Goal: Information Seeking & Learning: Compare options

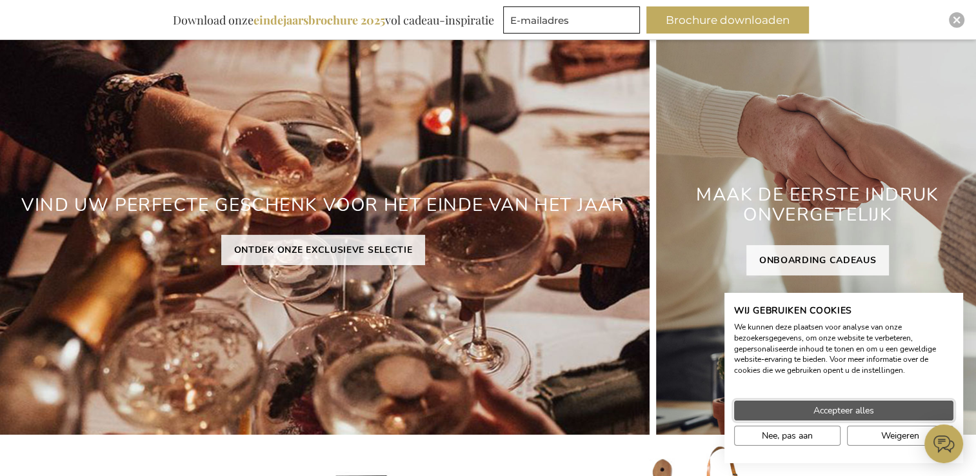
click at [876, 416] on button "Accepteer alles" at bounding box center [843, 411] width 219 height 20
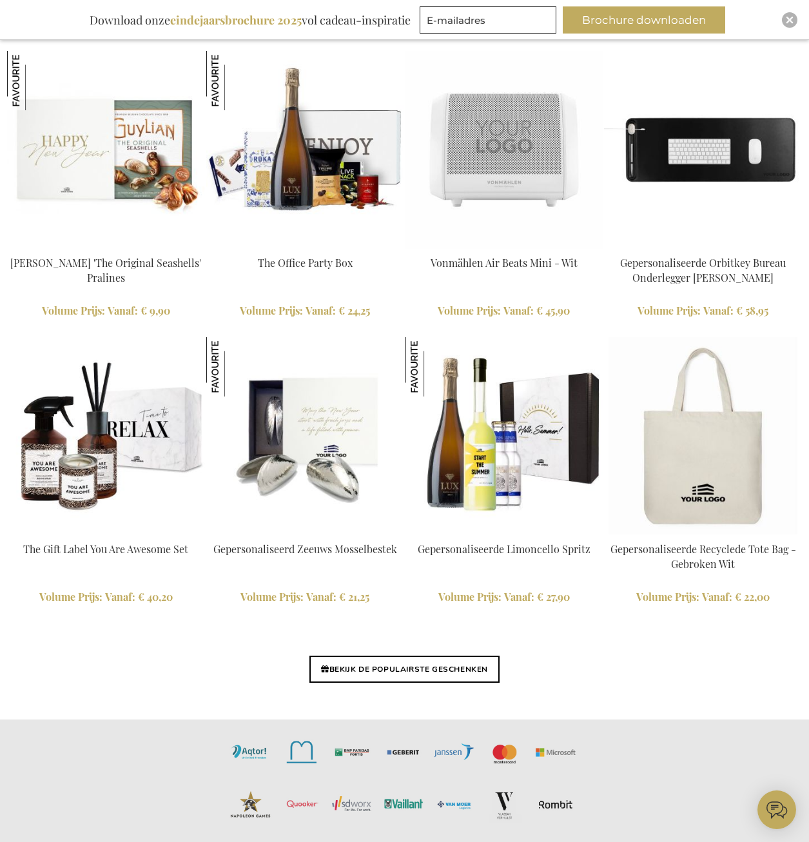
scroll to position [2749, 0]
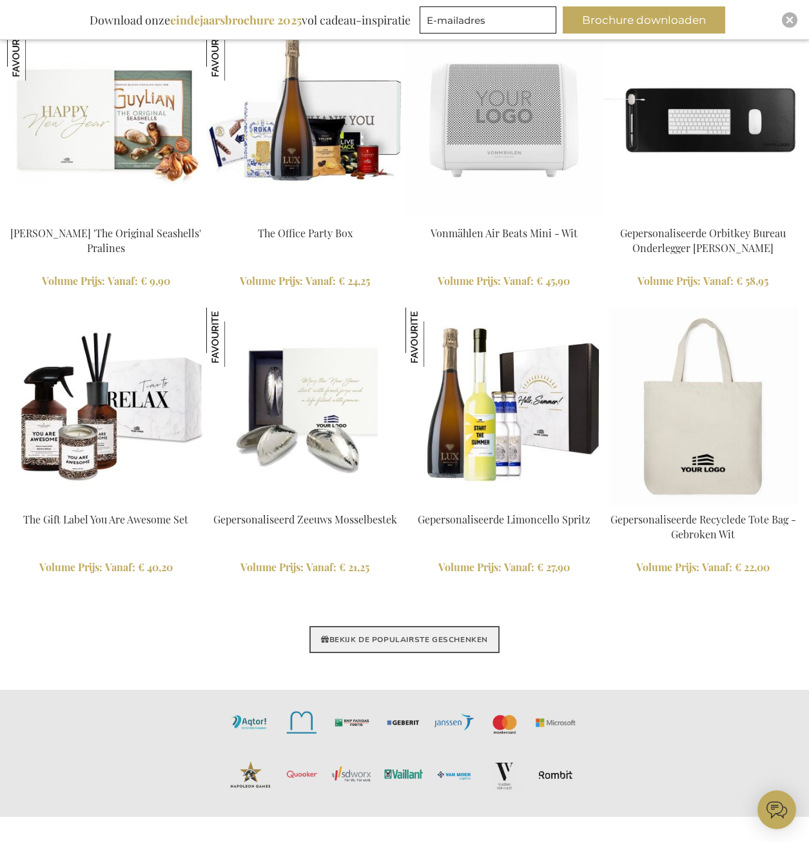
click at [401, 475] on link "BEKIJK DE POPULAIRSTE GESCHENKEN" at bounding box center [405, 639] width 190 height 27
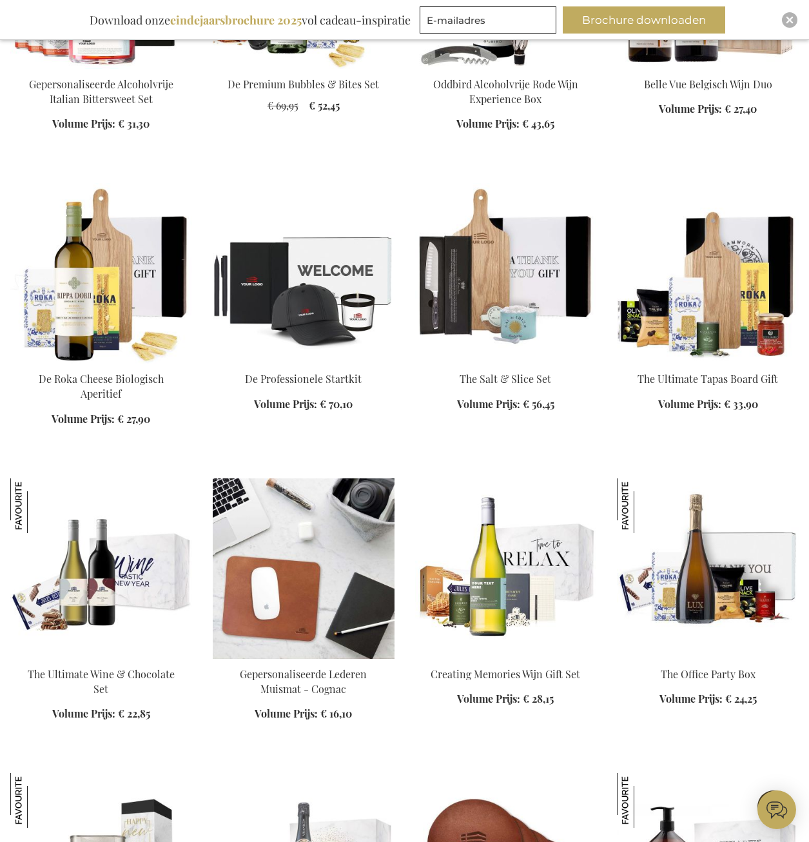
scroll to position [1548, 0]
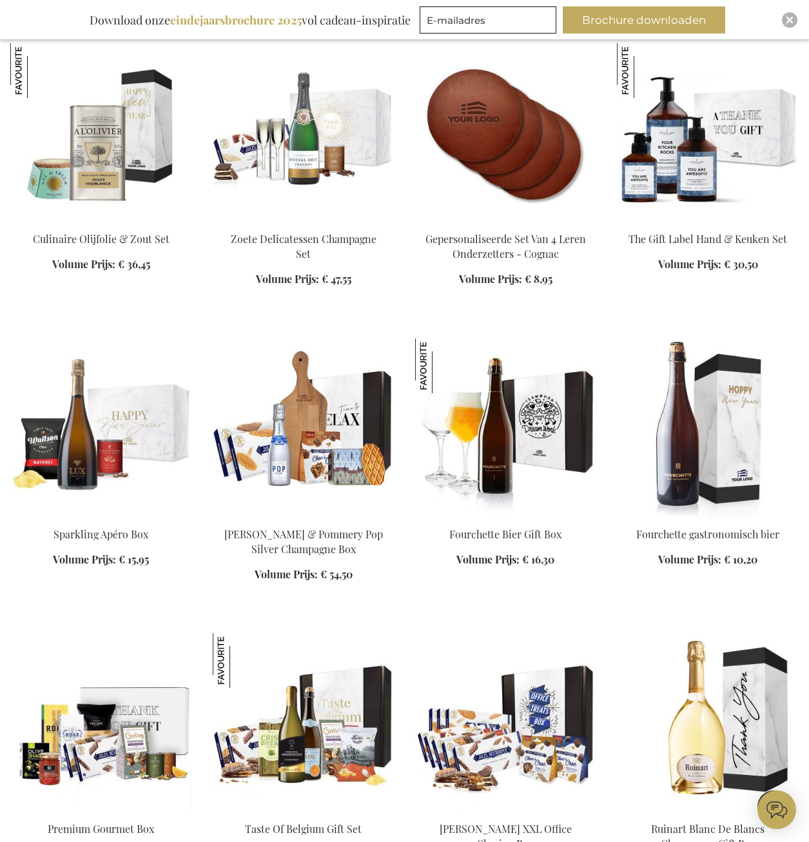
scroll to position [2257, 0]
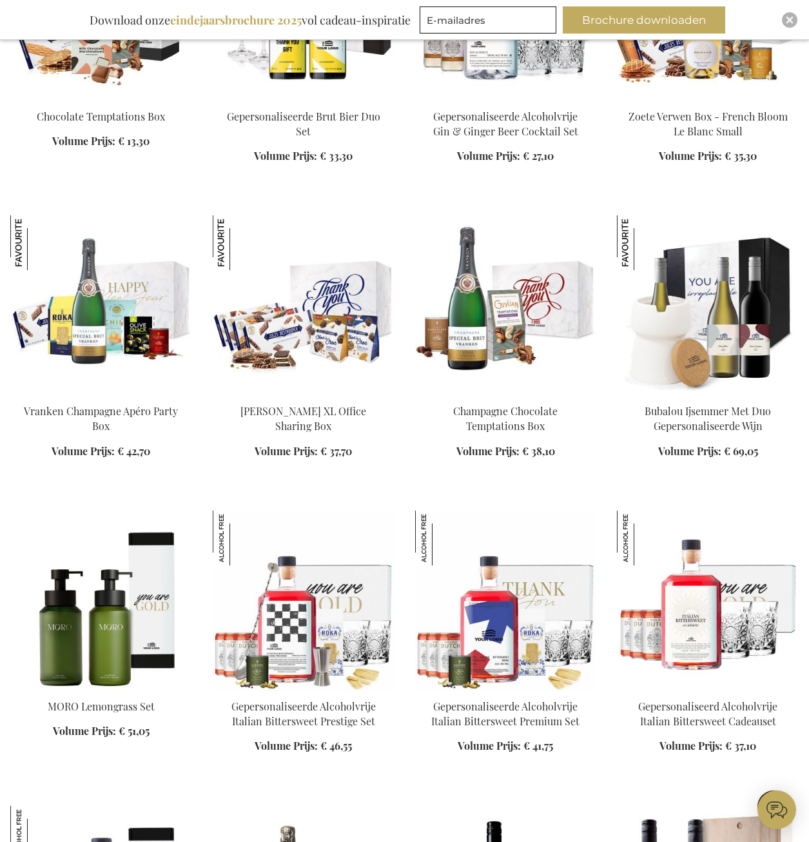
scroll to position [3418, 0]
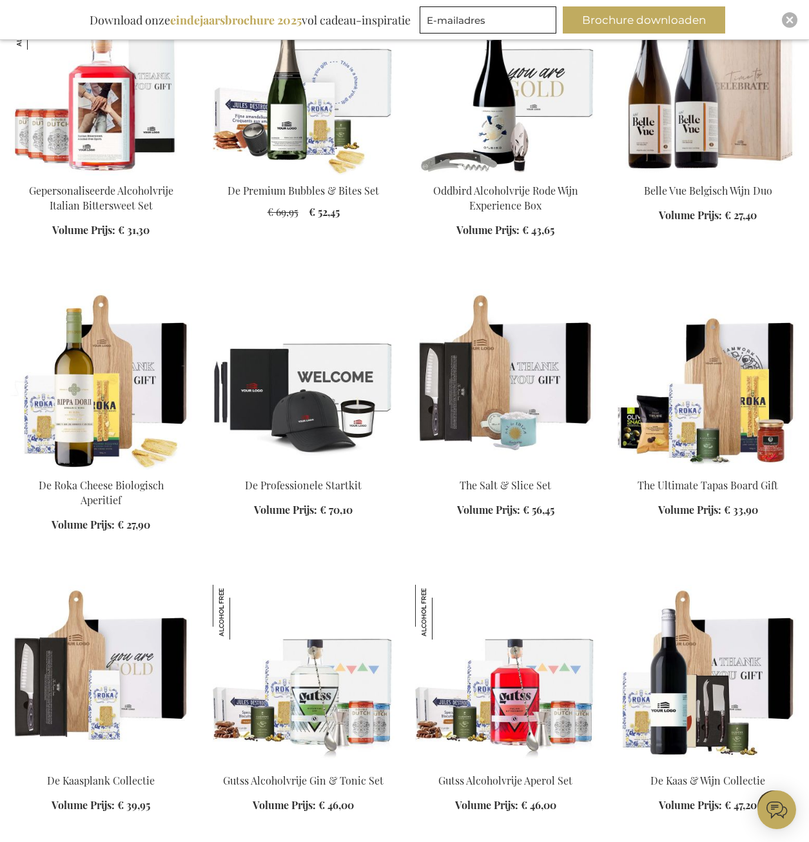
scroll to position [4257, 0]
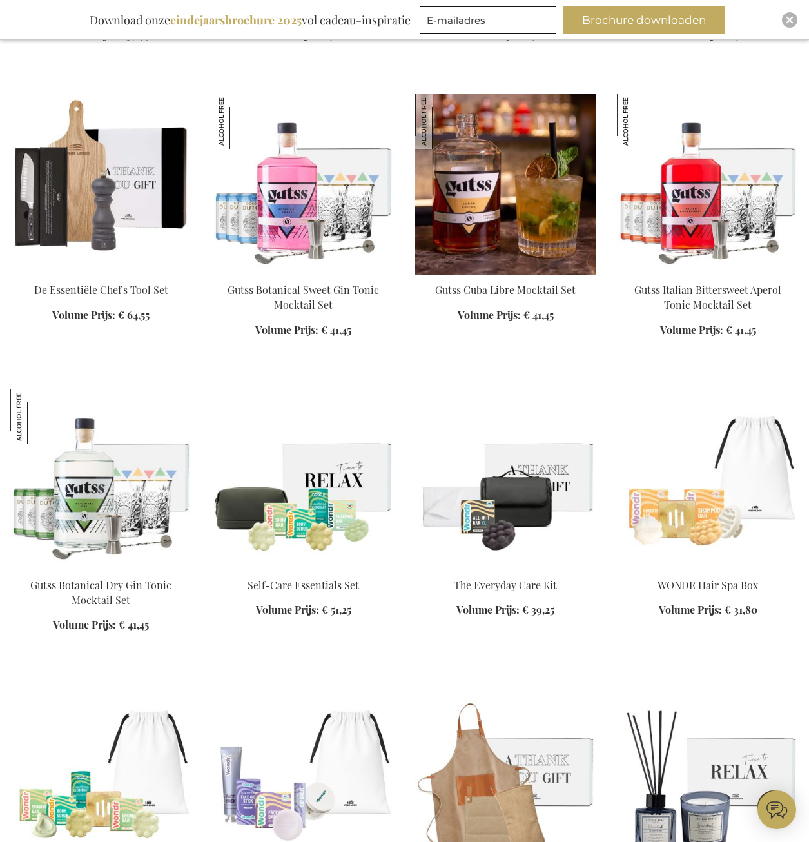
scroll to position [5031, 0]
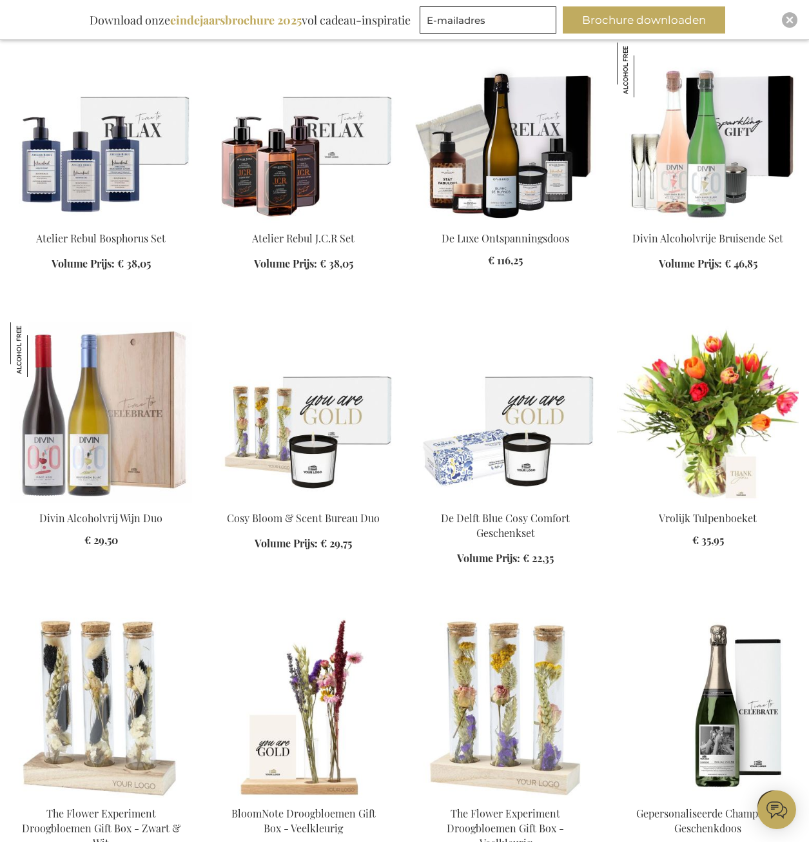
scroll to position [6063, 0]
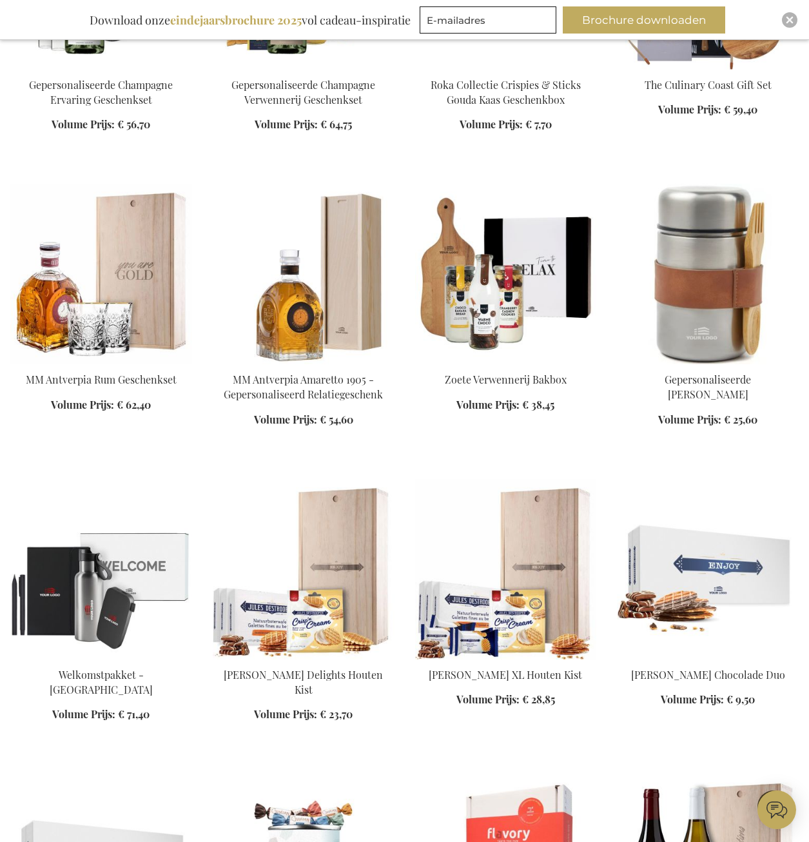
scroll to position [6966, 0]
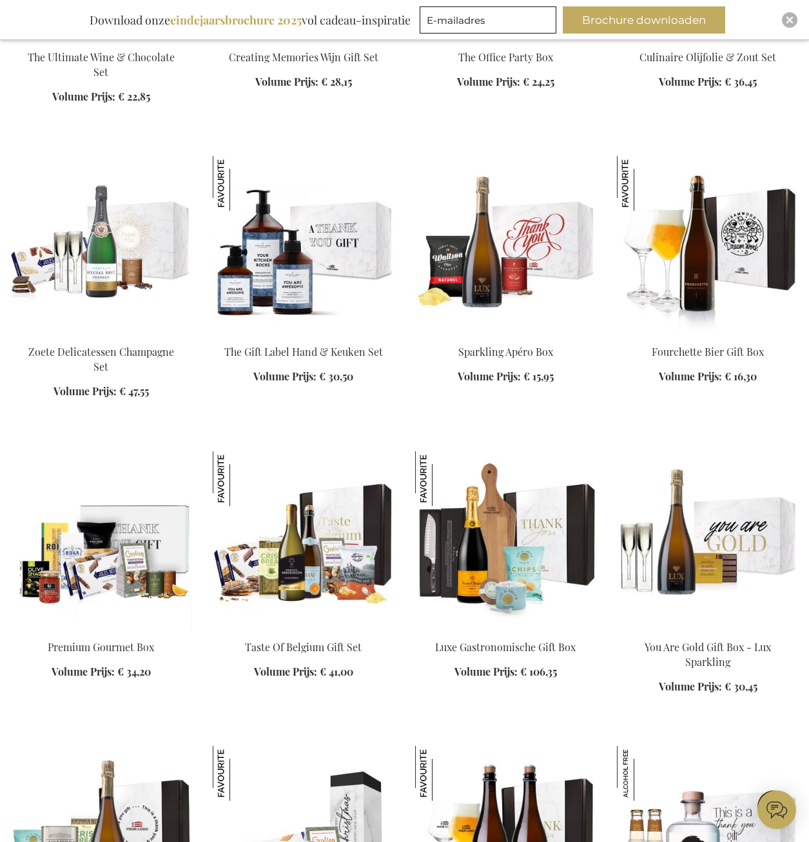
scroll to position [1419, 0]
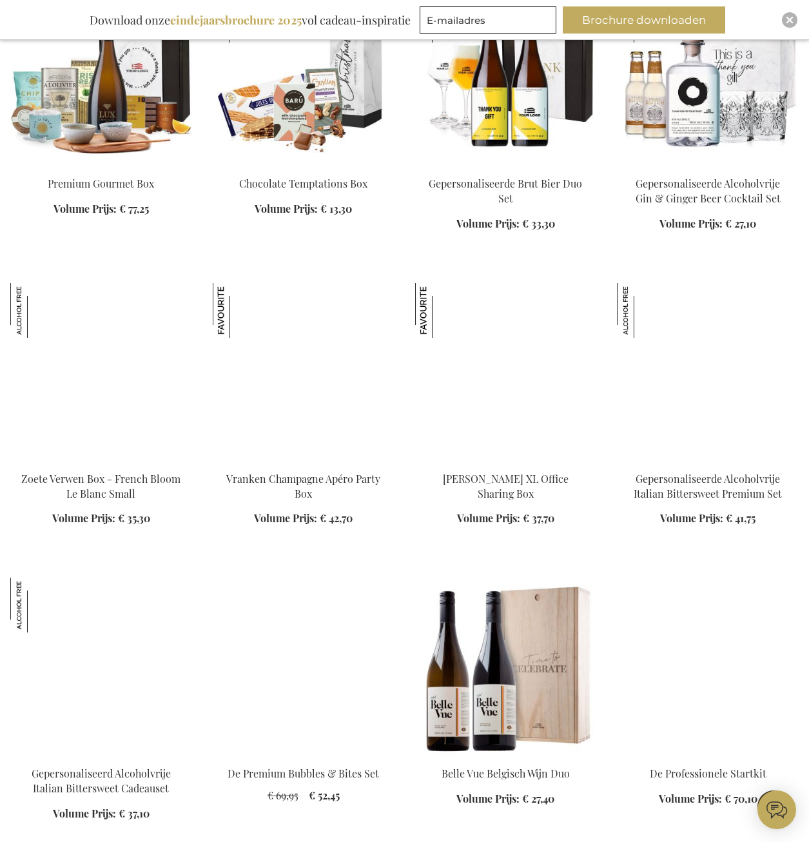
scroll to position [2064, 0]
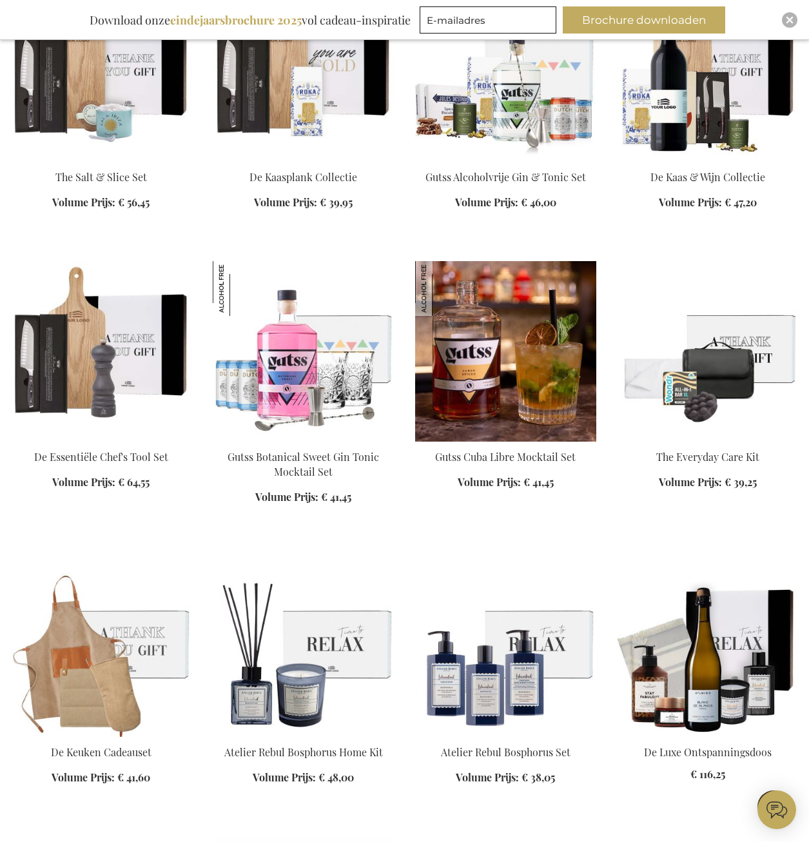
scroll to position [2967, 0]
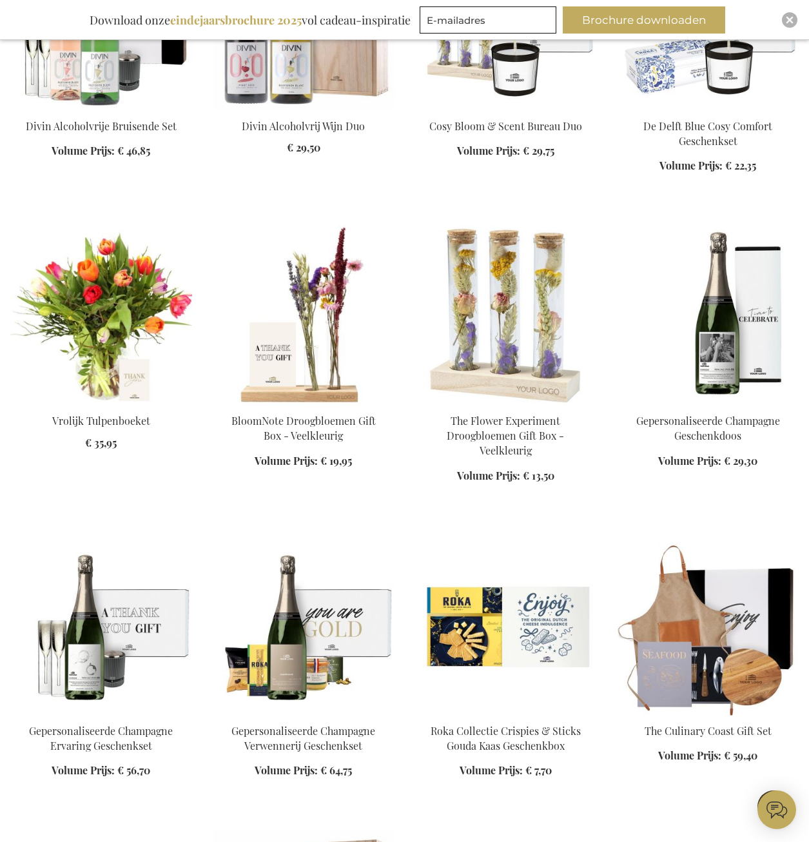
scroll to position [3934, 0]
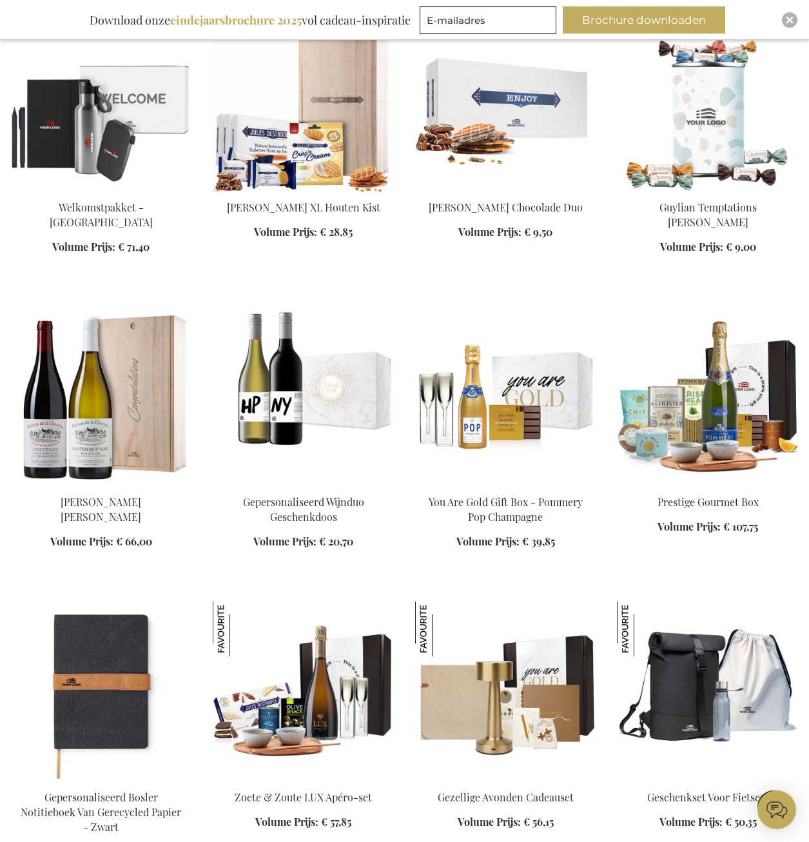
scroll to position [4708, 0]
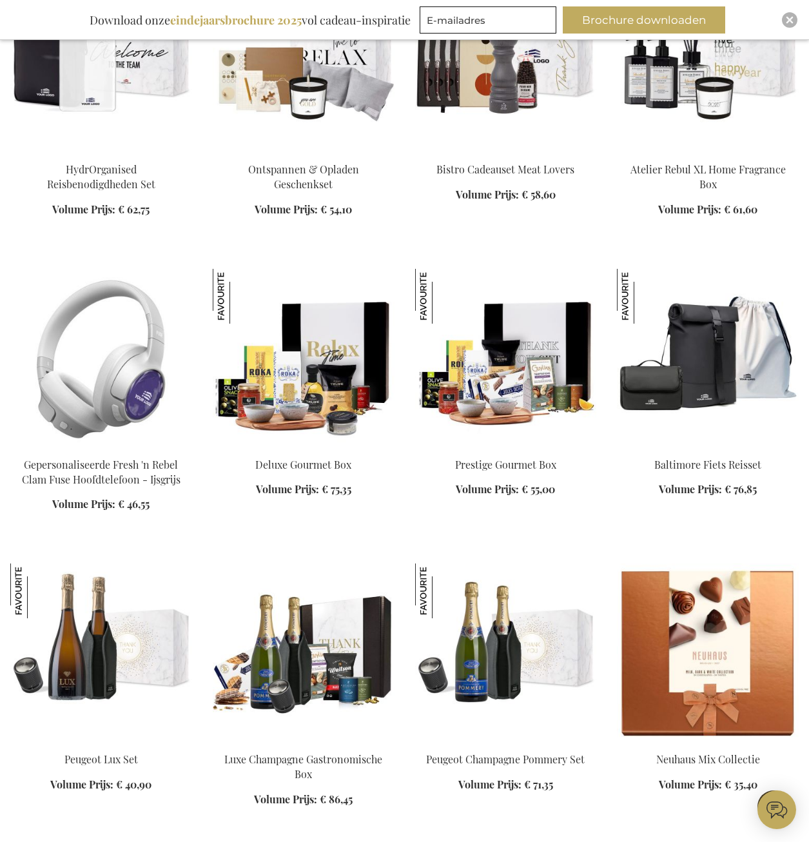
scroll to position [5805, 0]
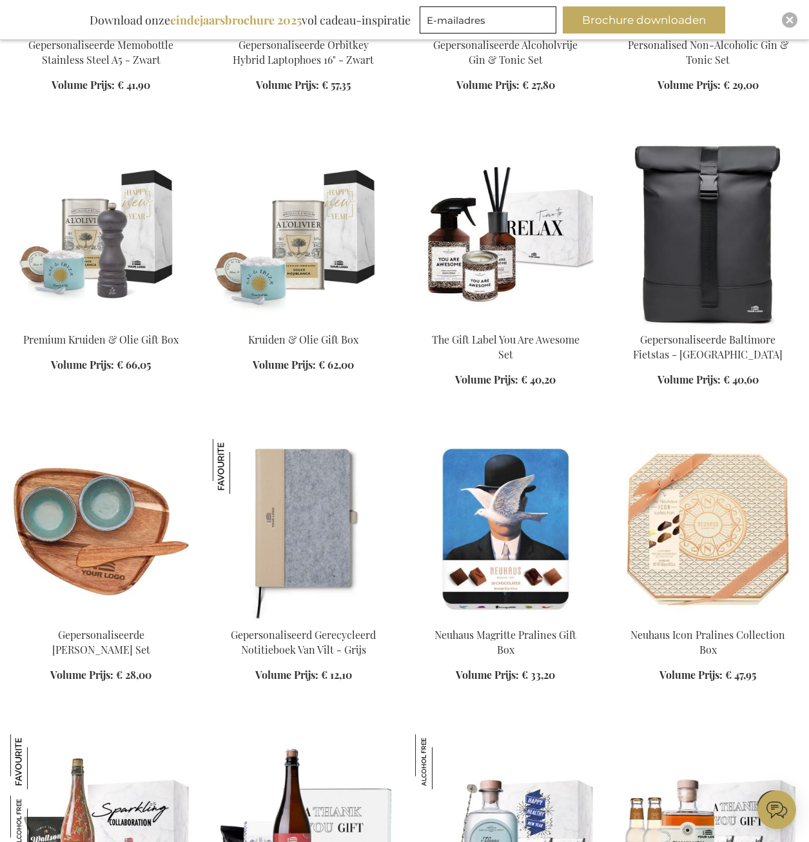
scroll to position [6643, 0]
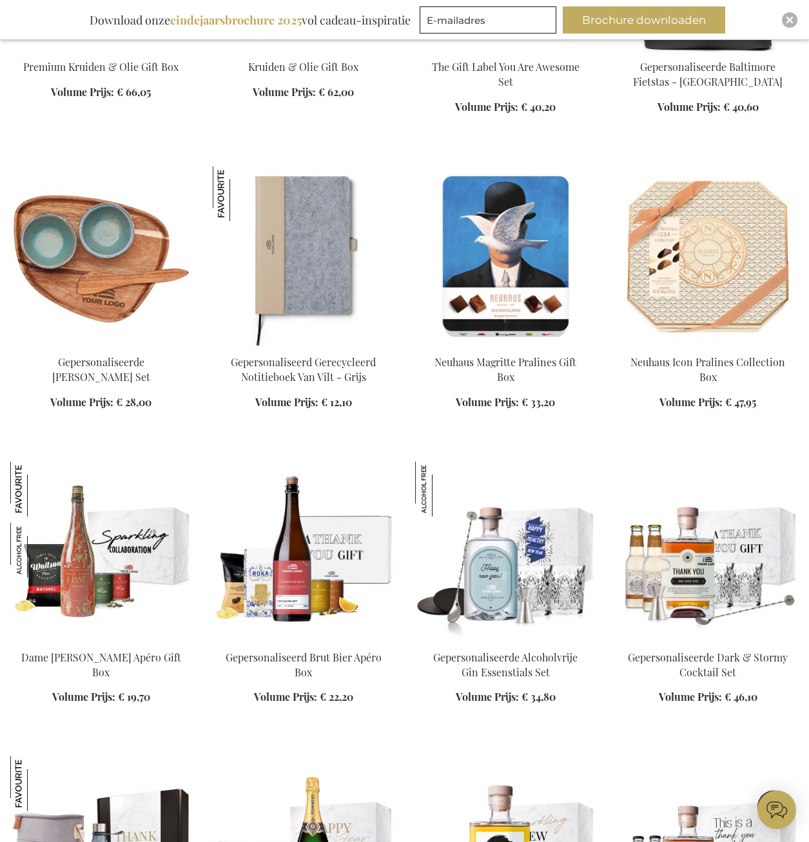
scroll to position [7224, 0]
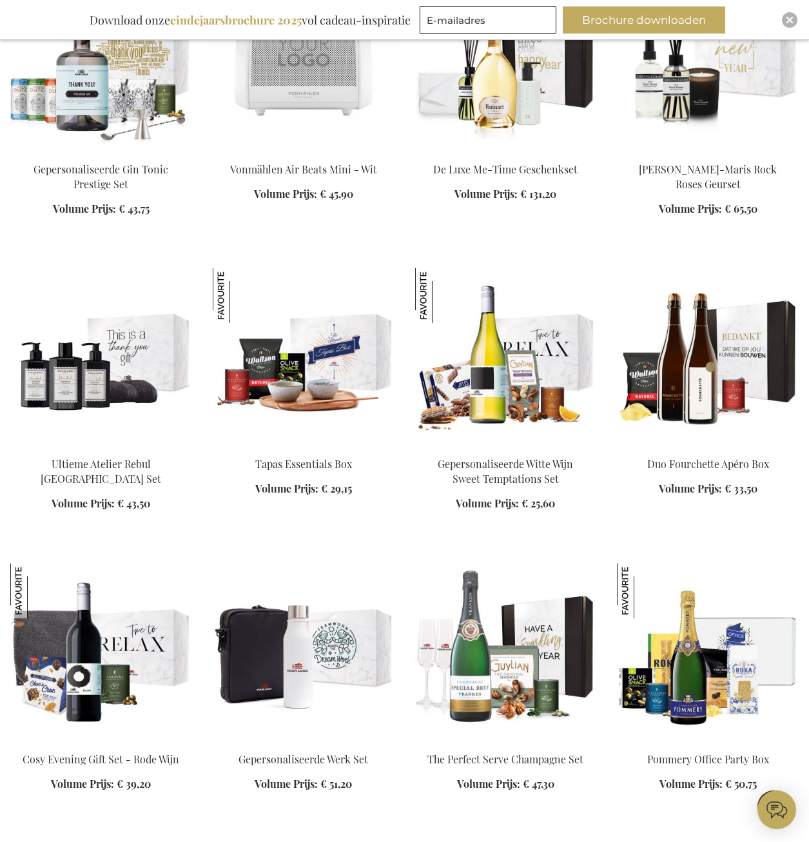
scroll to position [8320, 0]
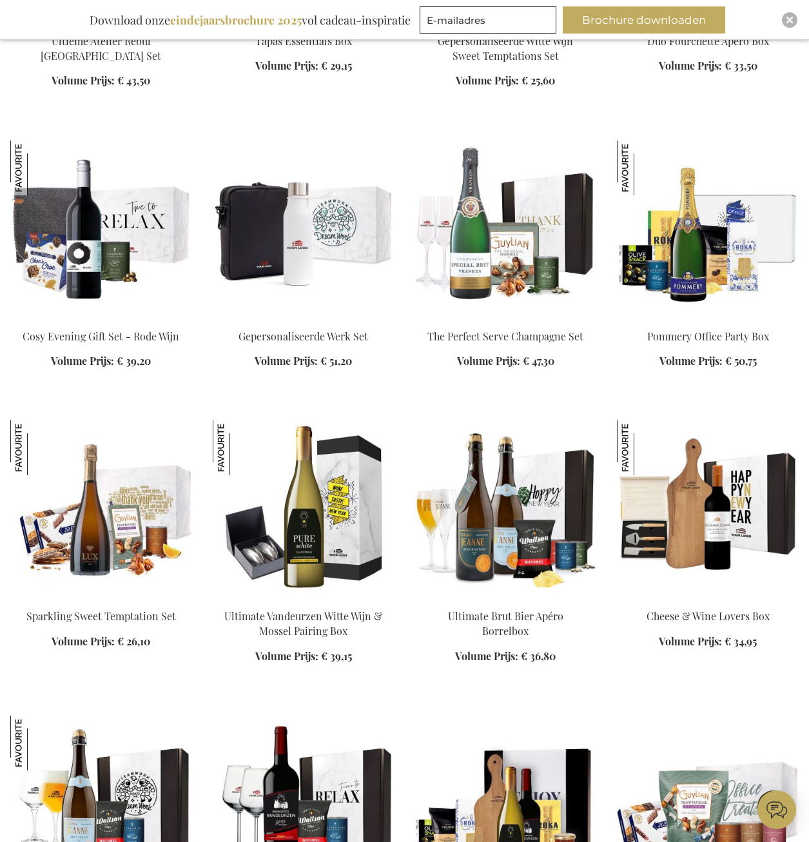
scroll to position [8707, 0]
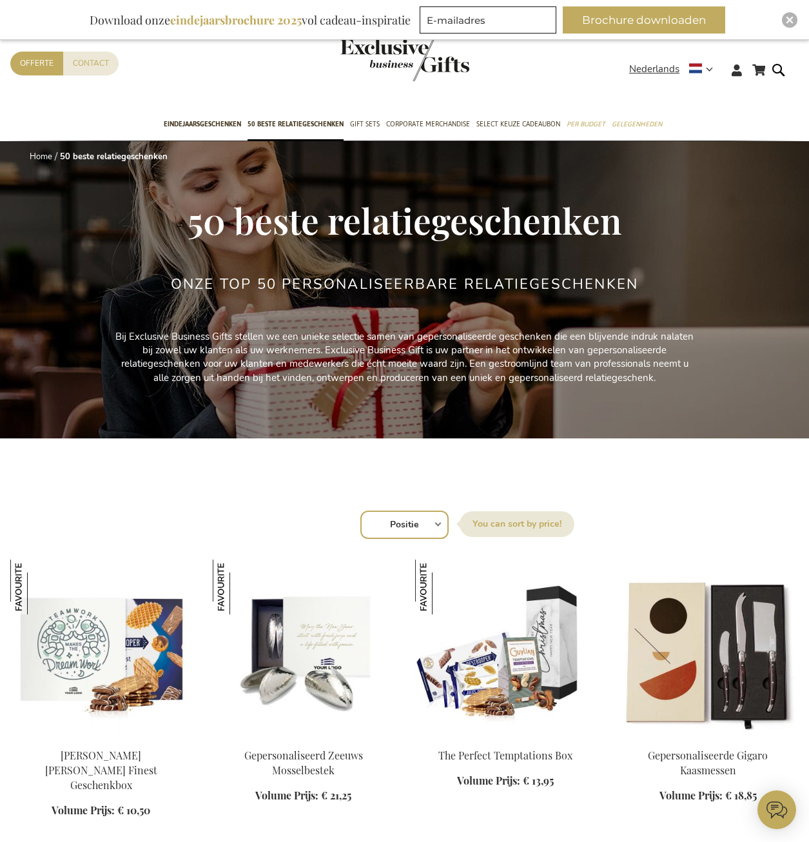
click at [426, 520] on select "Positie Best Sellers Meest bekeken Nieuw Biggest Saving Price: low to high Pric…" at bounding box center [405, 525] width 88 height 28
select select "bestsellers"
click at [361, 511] on select "Positie Best Sellers Meest bekeken Nieuw Biggest Saving Price: low to high Pric…" at bounding box center [405, 525] width 88 height 28
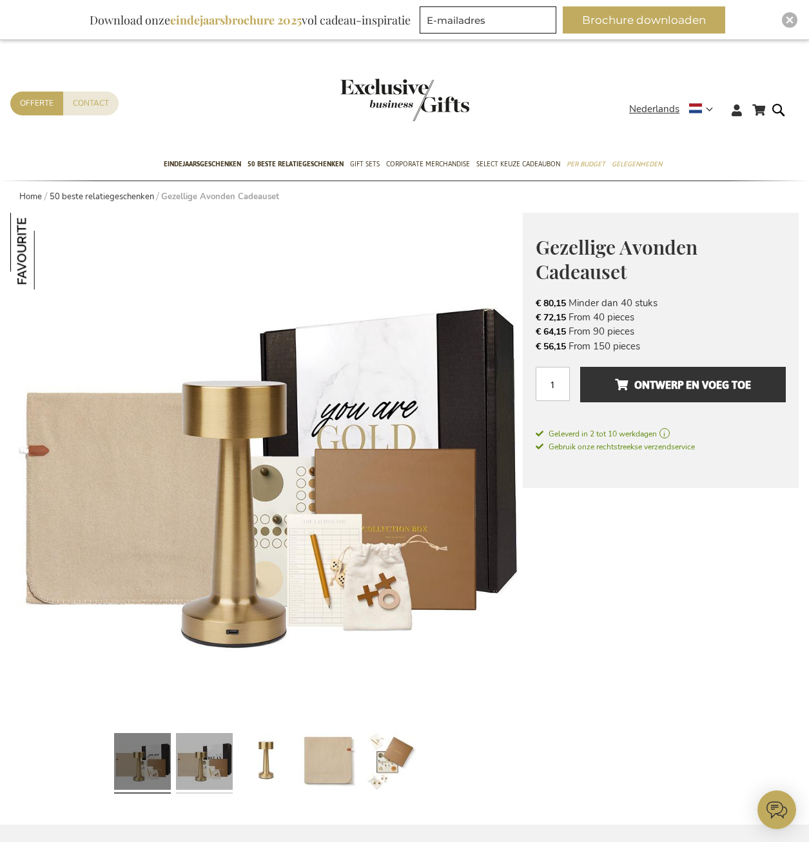
click at [203, 762] on link at bounding box center [204, 763] width 57 height 71
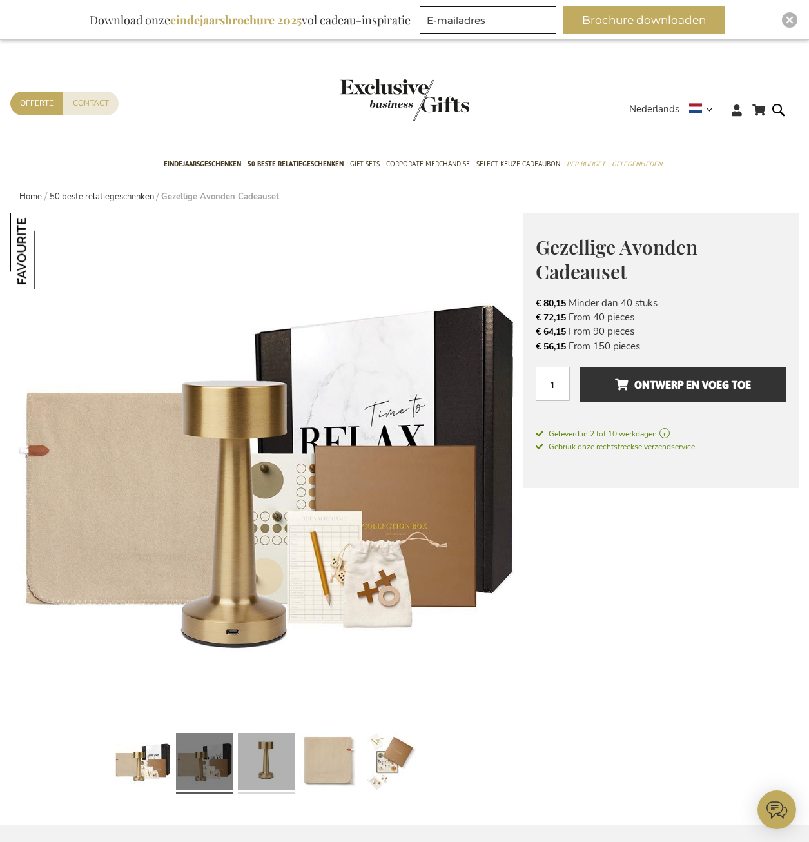
click at [244, 763] on link at bounding box center [266, 763] width 57 height 71
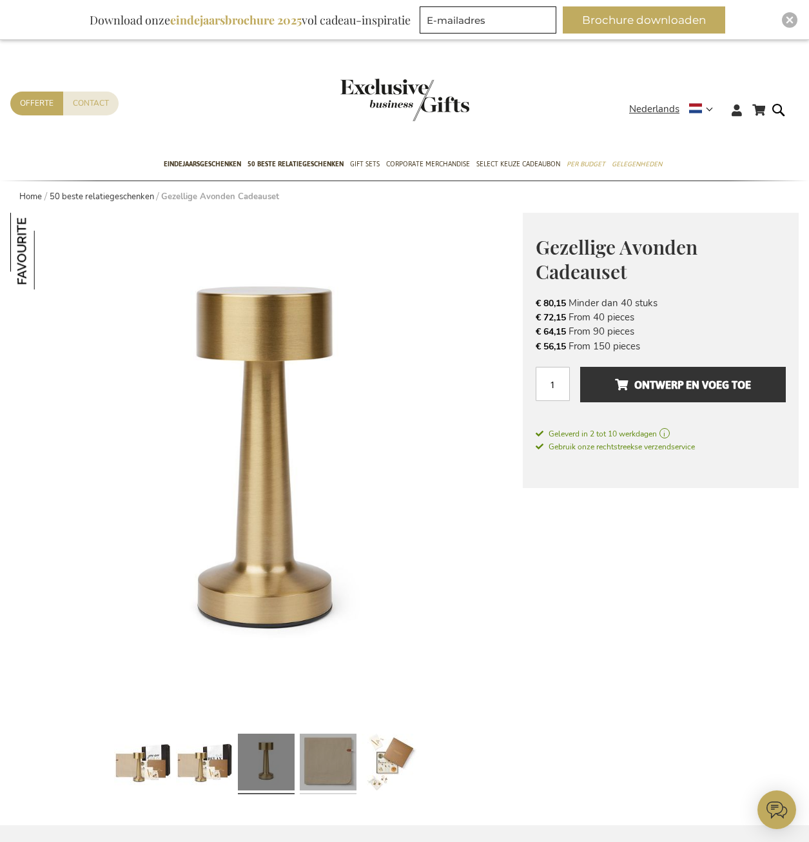
click at [330, 757] on link at bounding box center [328, 764] width 57 height 71
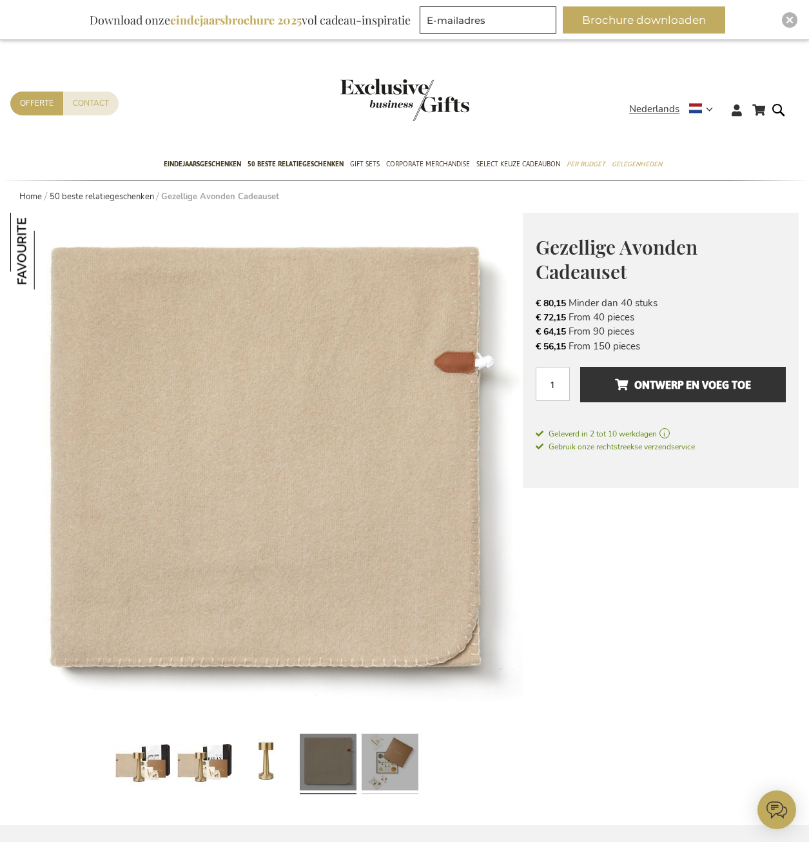
click at [392, 771] on link at bounding box center [390, 764] width 57 height 71
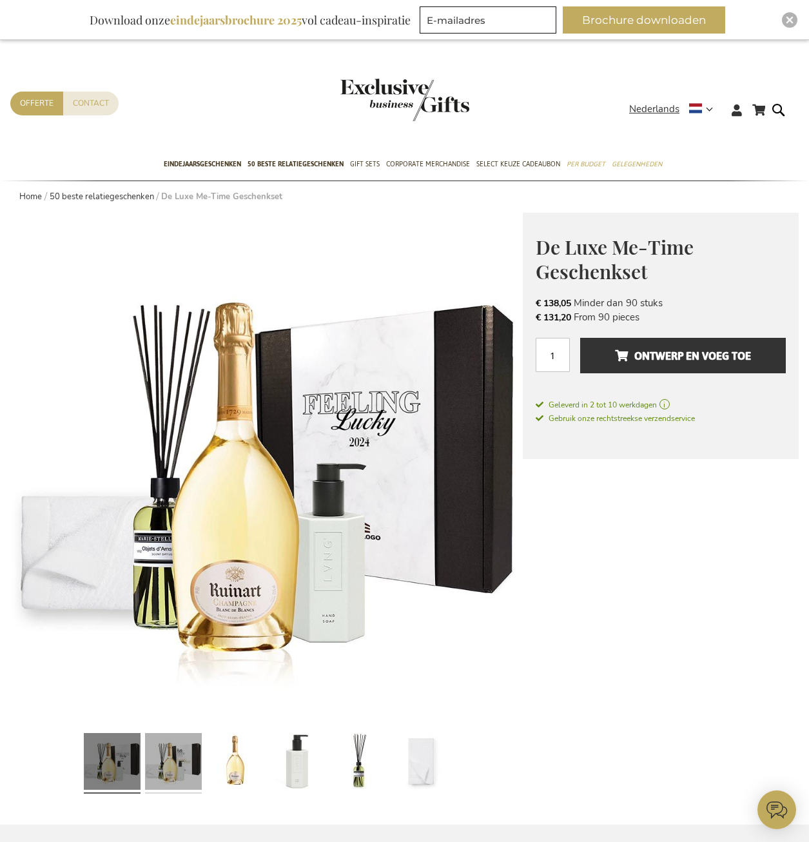
click at [183, 773] on link at bounding box center [173, 763] width 57 height 71
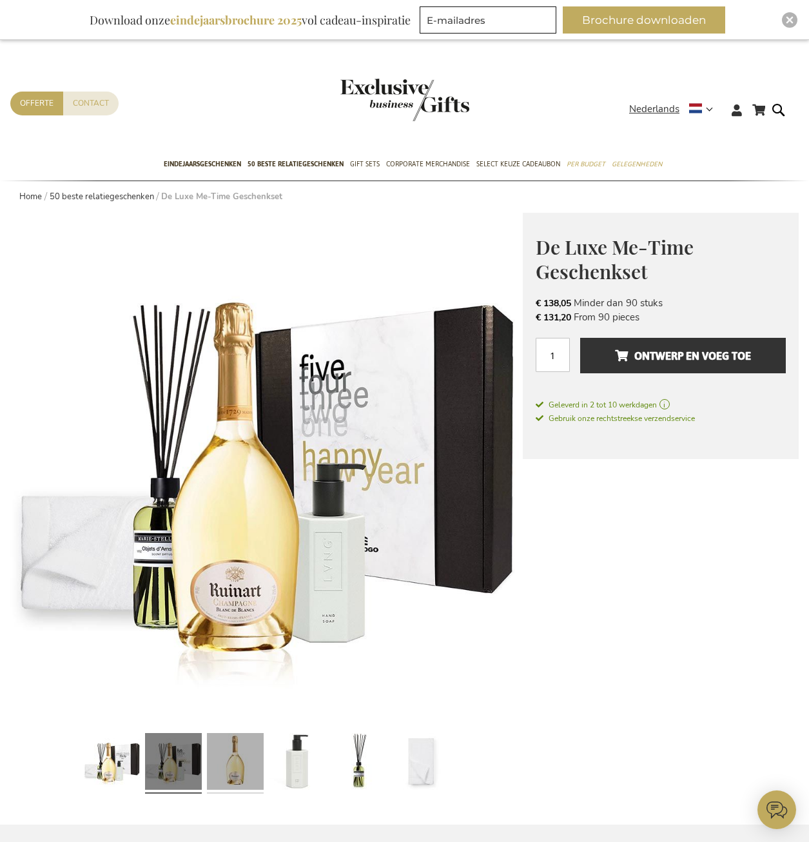
click at [233, 764] on link at bounding box center [235, 763] width 57 height 71
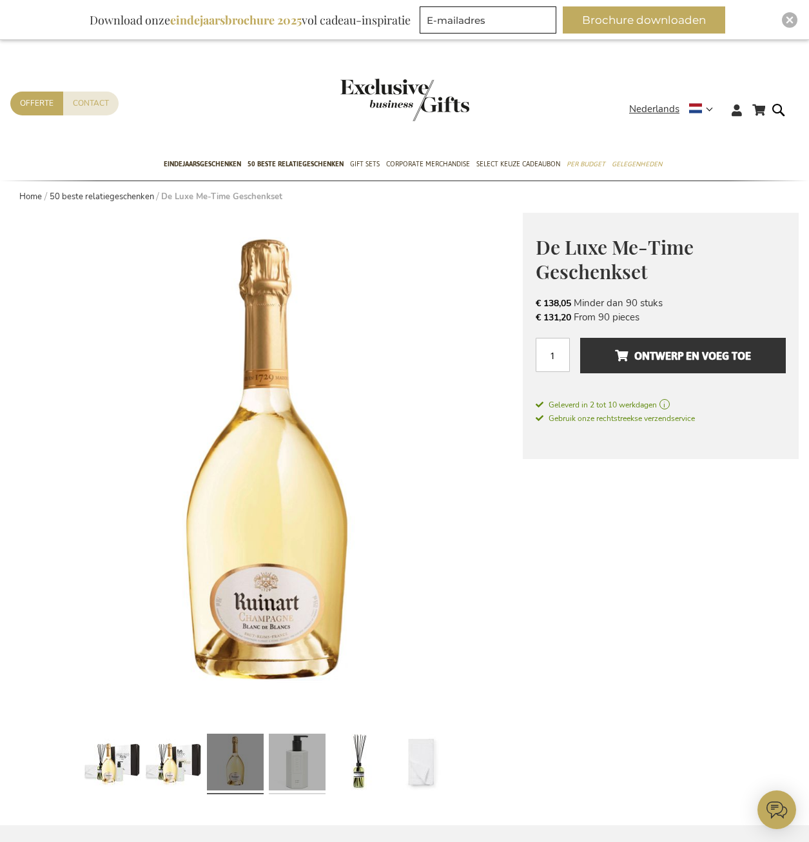
click at [287, 766] on link at bounding box center [297, 764] width 57 height 71
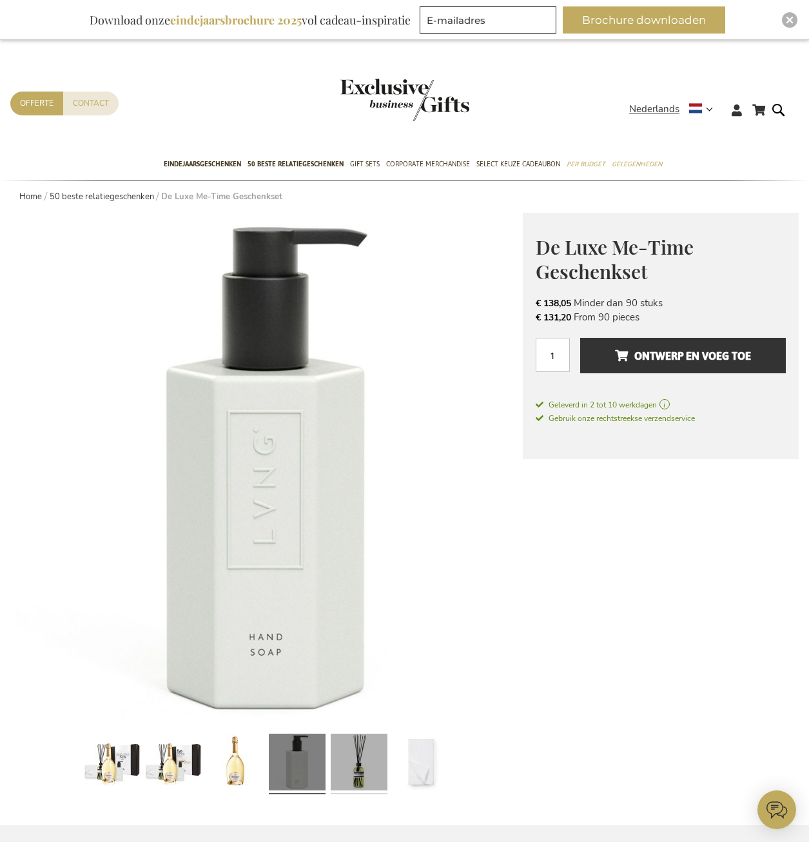
click at [340, 773] on link at bounding box center [359, 764] width 57 height 71
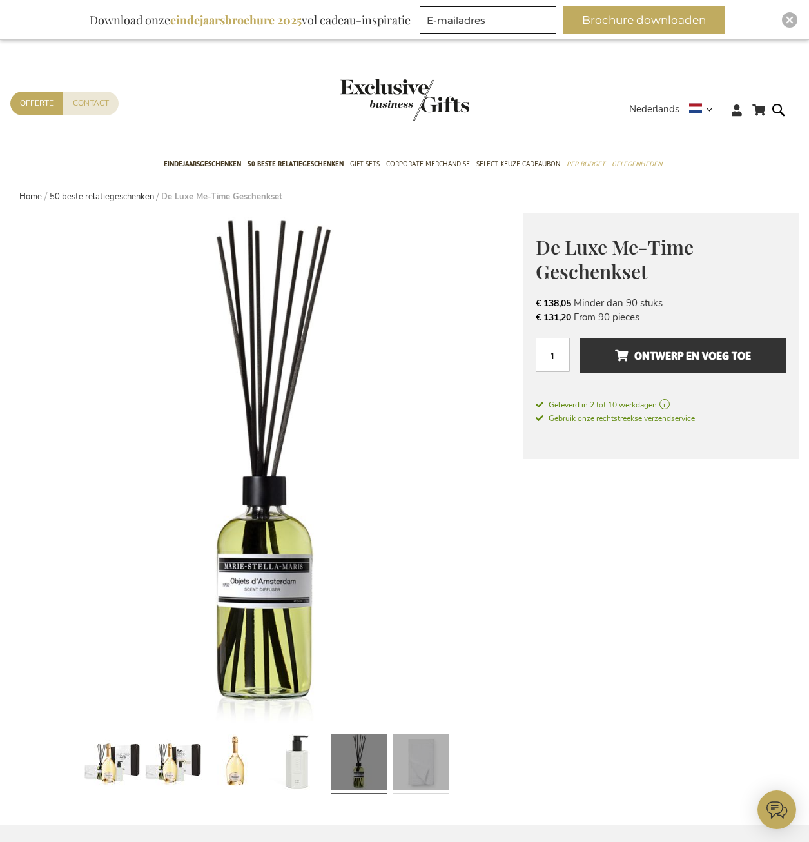
drag, startPoint x: 397, startPoint y: 771, endPoint x: 405, endPoint y: 777, distance: 9.7
click at [405, 777] on link at bounding box center [421, 764] width 57 height 71
click at [430, 774] on link at bounding box center [421, 764] width 57 height 71
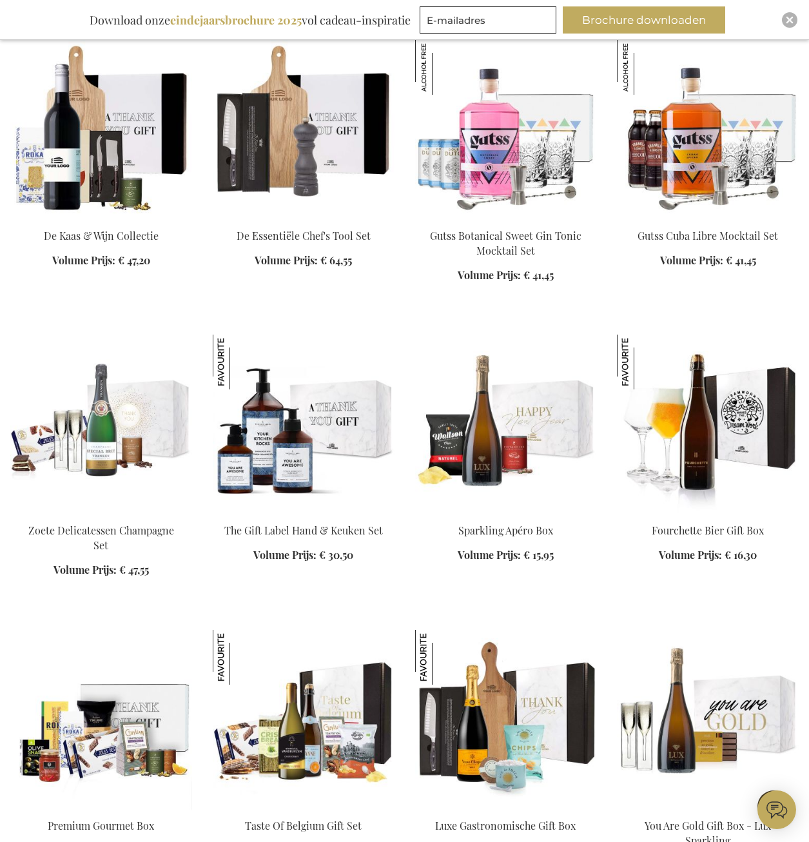
scroll to position [1096, 0]
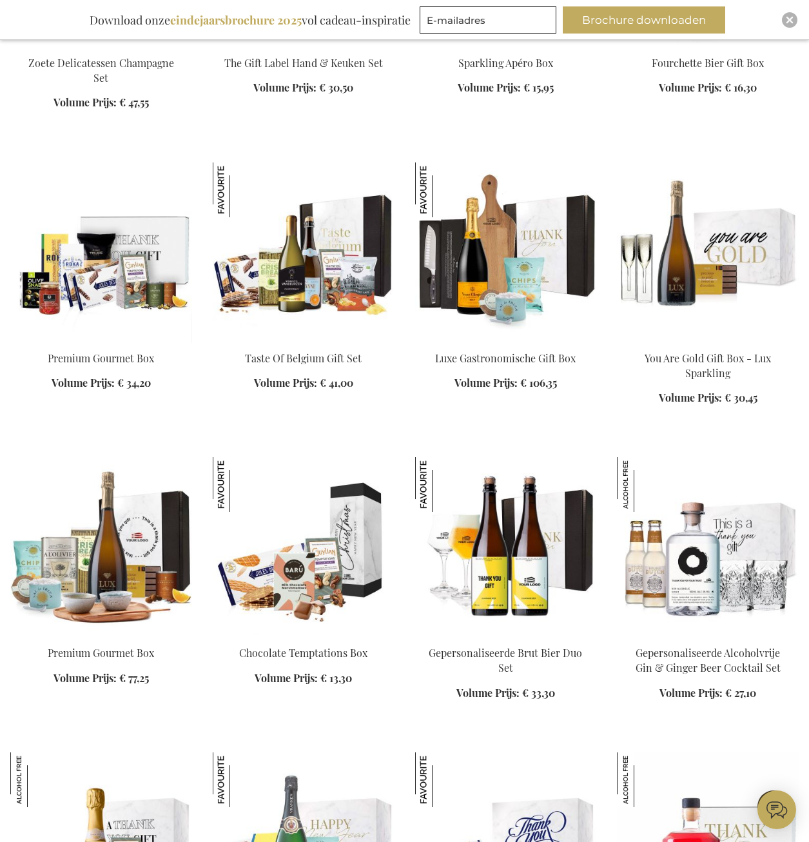
scroll to position [1935, 0]
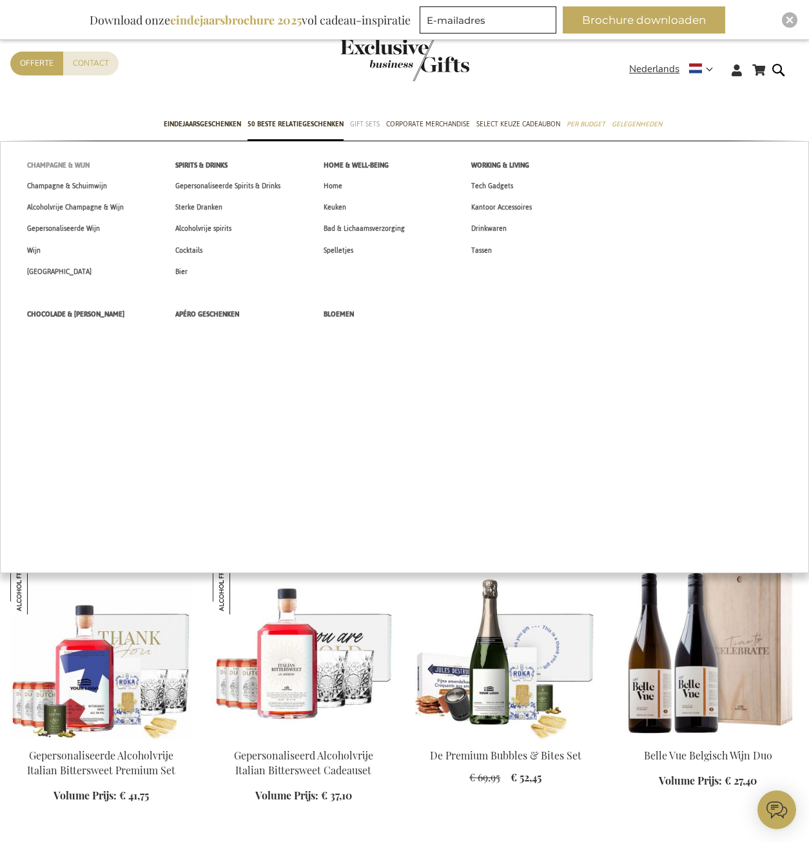
click at [76, 167] on span "Champagne & Wijn" at bounding box center [58, 166] width 63 height 14
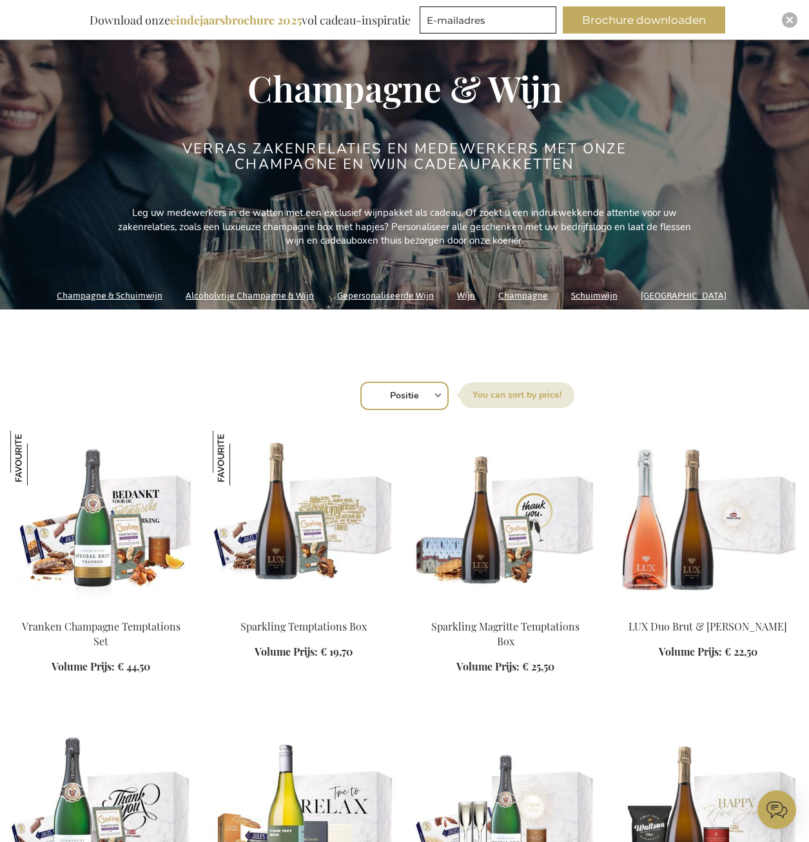
click at [386, 399] on select "Positie Best Sellers Meest bekeken Nieuw Biggest Saving Price: low to high Pric…" at bounding box center [405, 396] width 88 height 28
select select "price_desc"
click at [361, 382] on select "Positie Best Sellers Meest bekeken Nieuw Biggest Saving Price: low to high Pric…" at bounding box center [405, 396] width 88 height 28
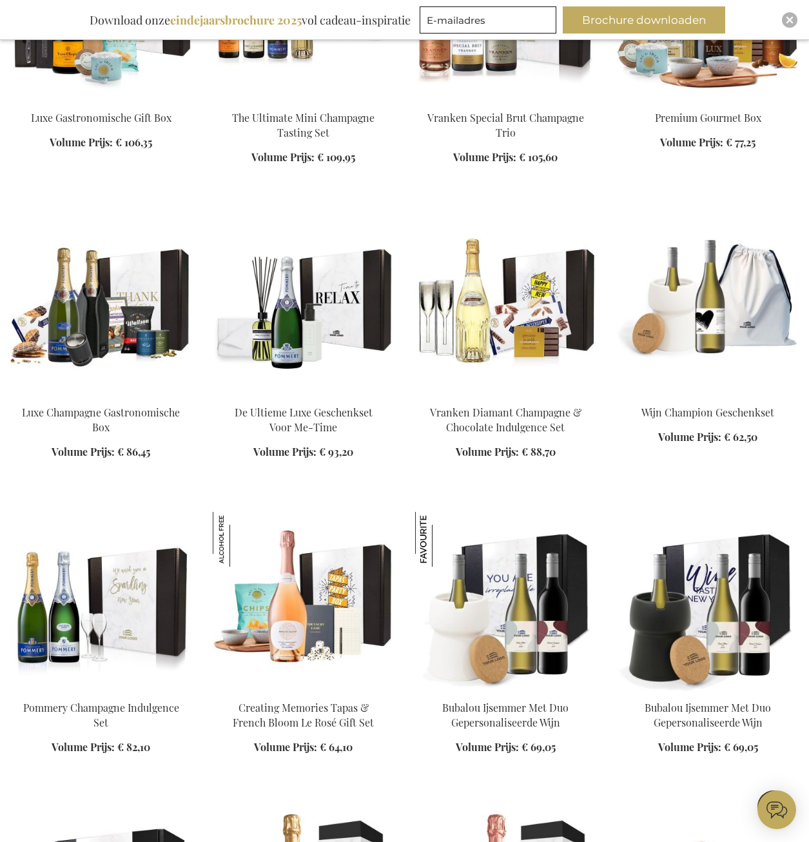
scroll to position [1290, 0]
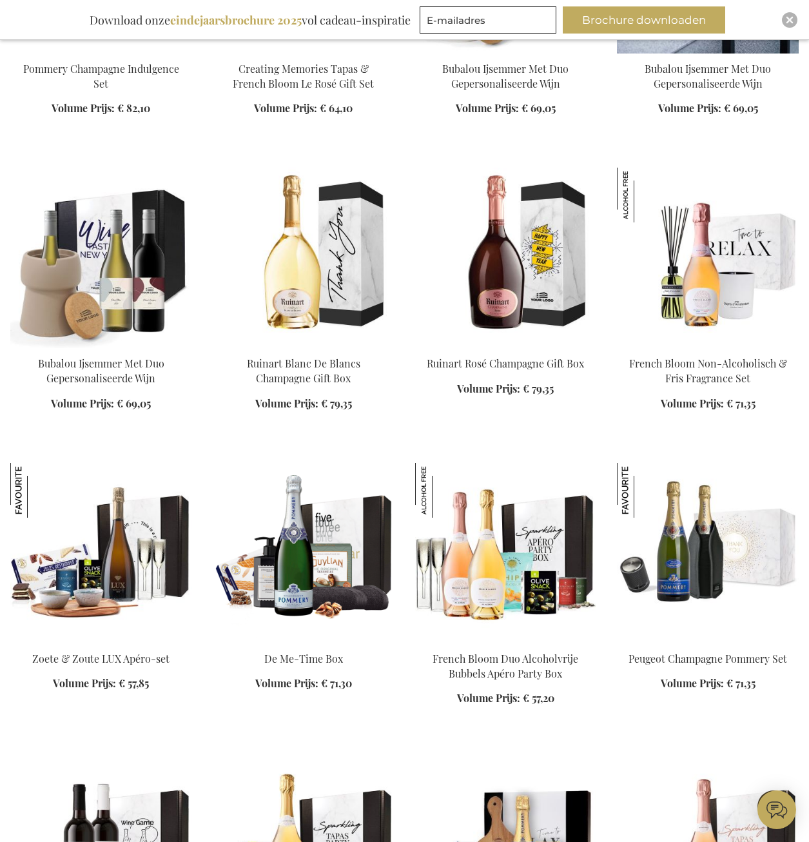
scroll to position [1870, 0]
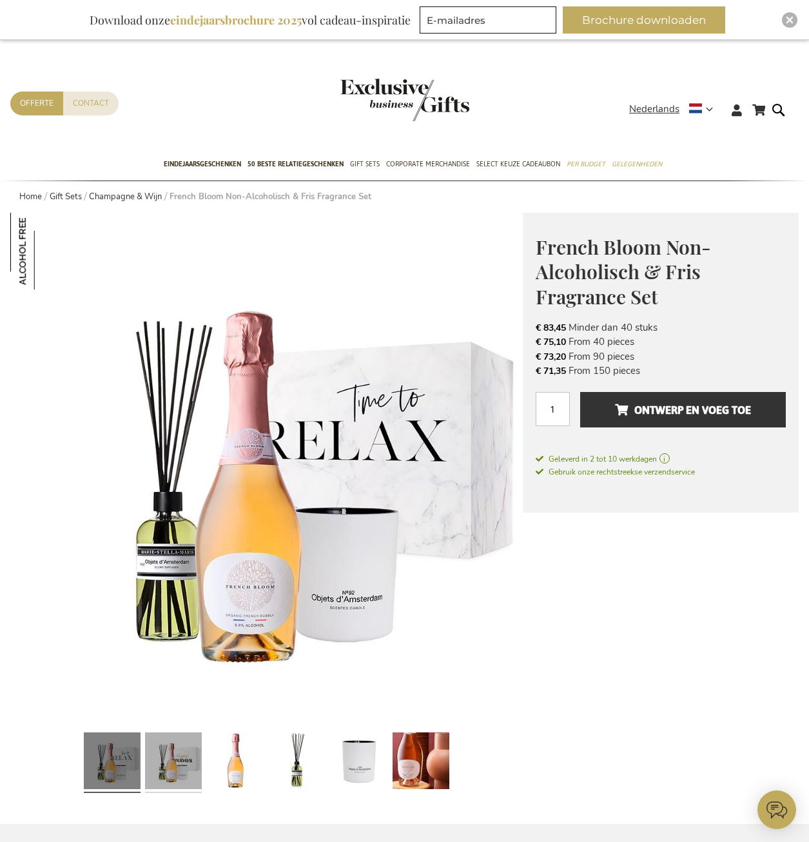
click at [184, 766] on link at bounding box center [173, 763] width 57 height 71
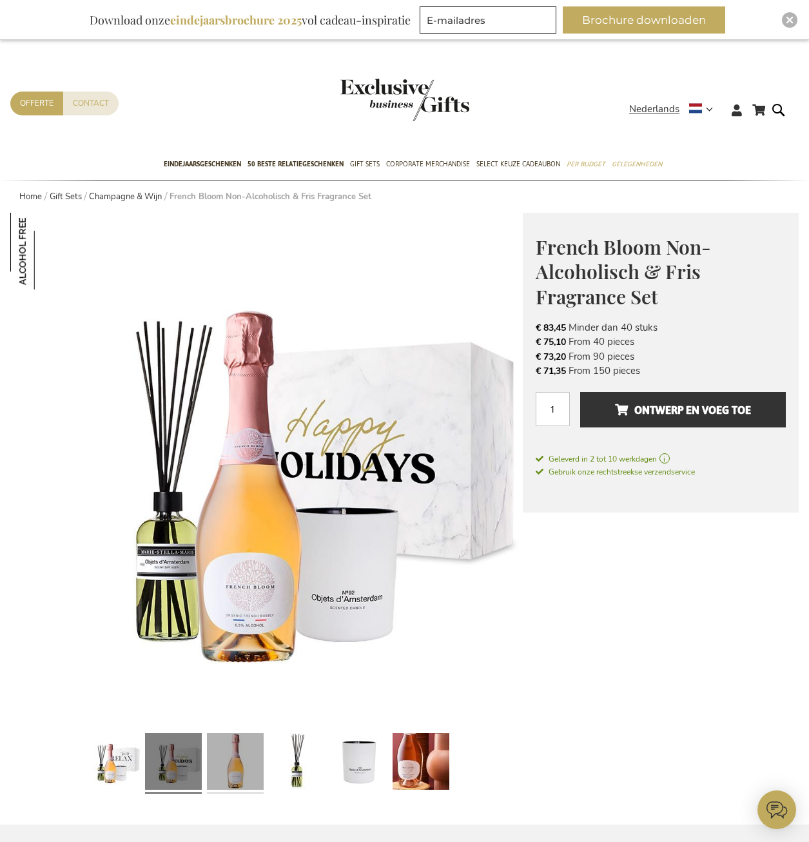
click at [236, 766] on link at bounding box center [235, 763] width 57 height 71
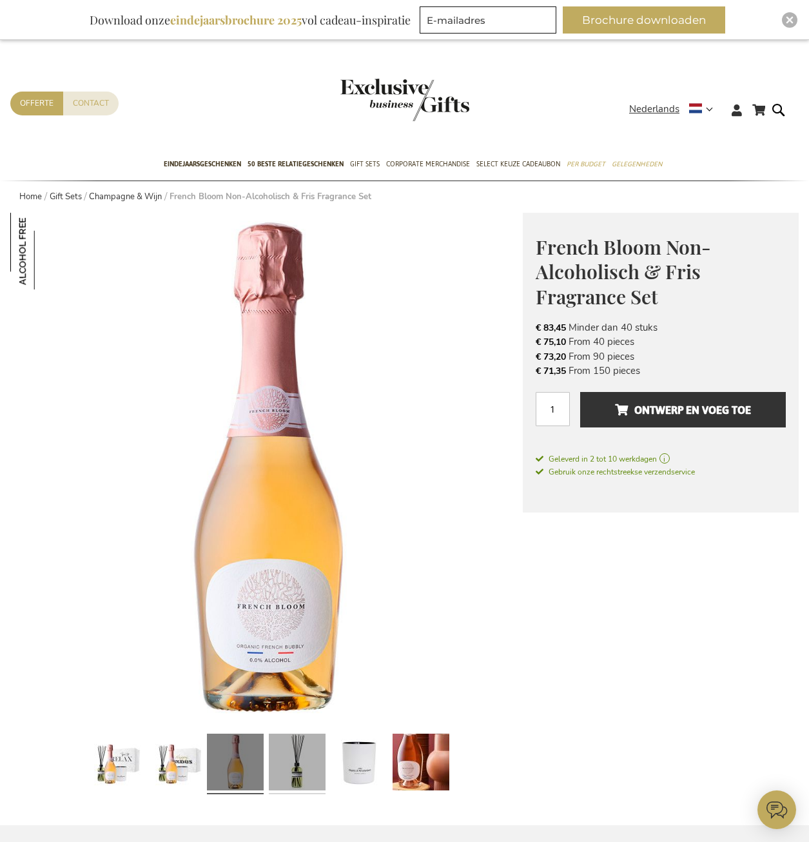
click at [281, 766] on link at bounding box center [297, 764] width 57 height 71
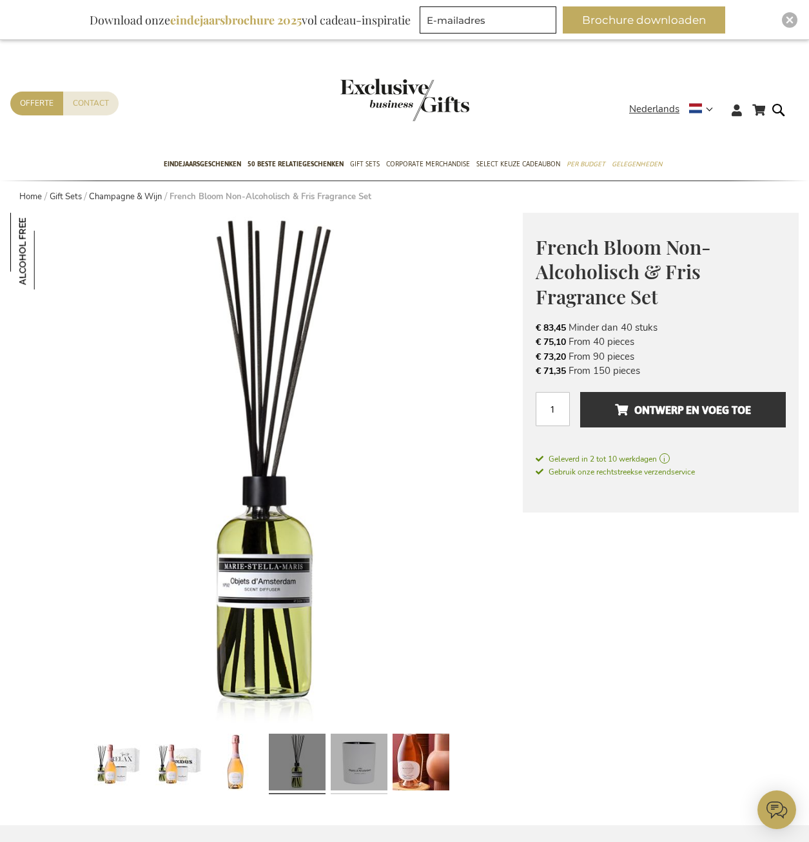
click at [364, 766] on link at bounding box center [359, 764] width 57 height 71
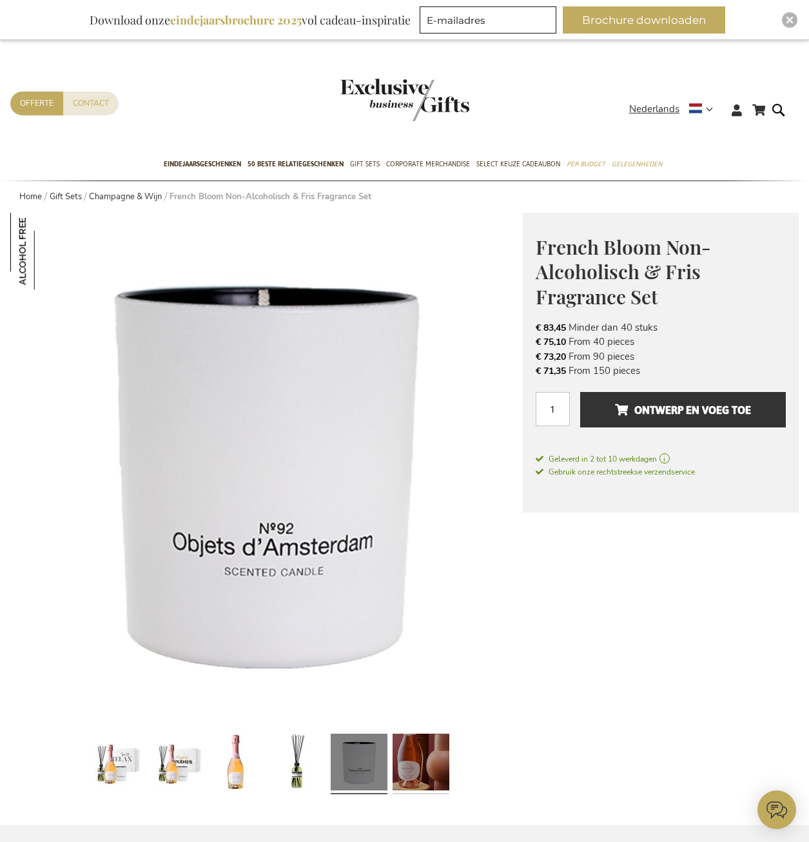
click at [420, 765] on link at bounding box center [421, 764] width 57 height 71
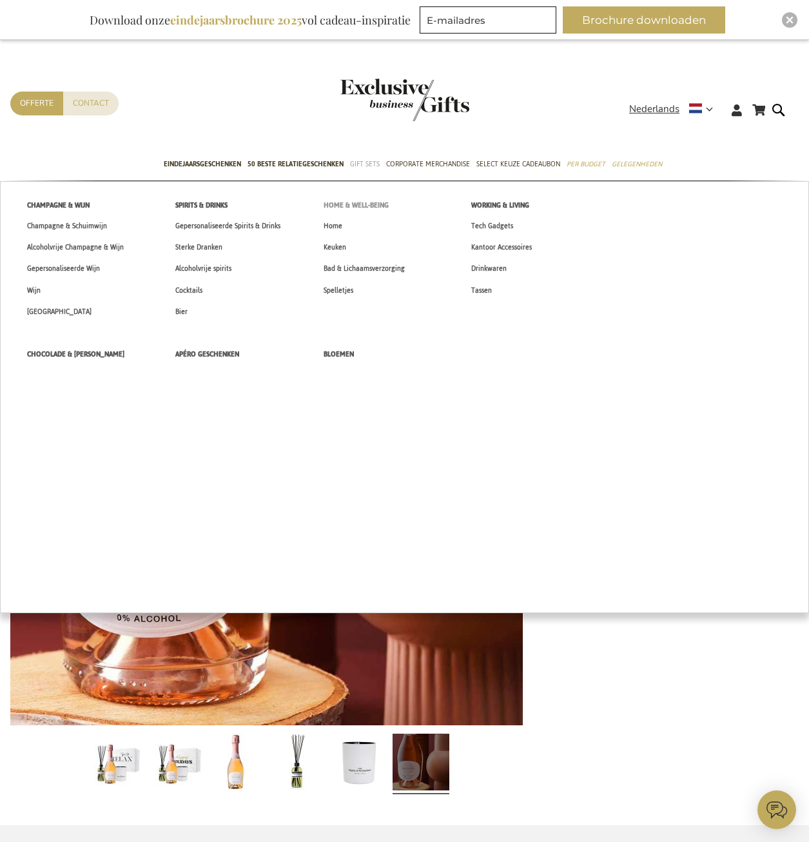
click at [338, 203] on span "Home & Well-being" at bounding box center [356, 206] width 65 height 14
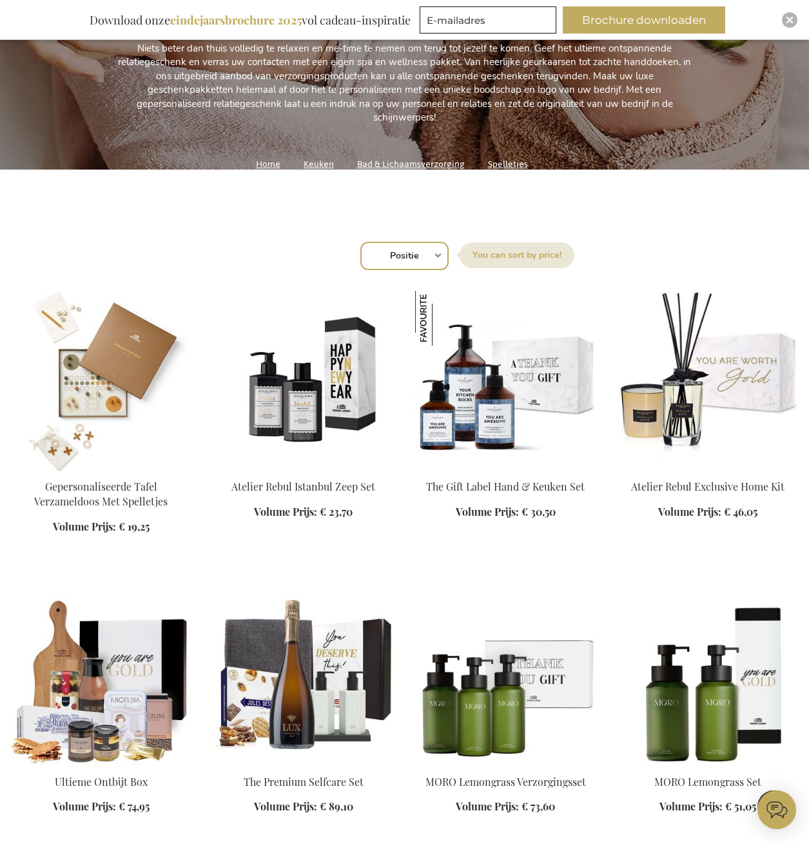
scroll to position [258, 0]
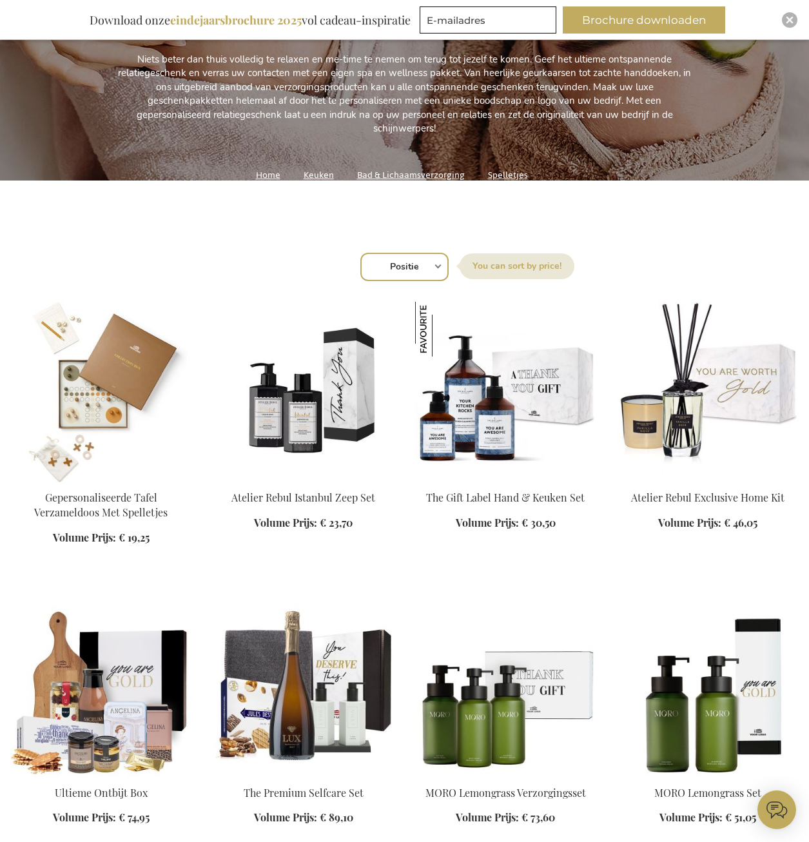
click at [437, 270] on select "Positie Best Sellers Meest bekeken Nieuw Biggest Saving Price: low to high Pric…" at bounding box center [405, 267] width 88 height 28
select select "price_desc"
click at [361, 253] on select "Positie Best Sellers Meest bekeken Nieuw Biggest Saving Price: low to high Pric…" at bounding box center [405, 267] width 88 height 28
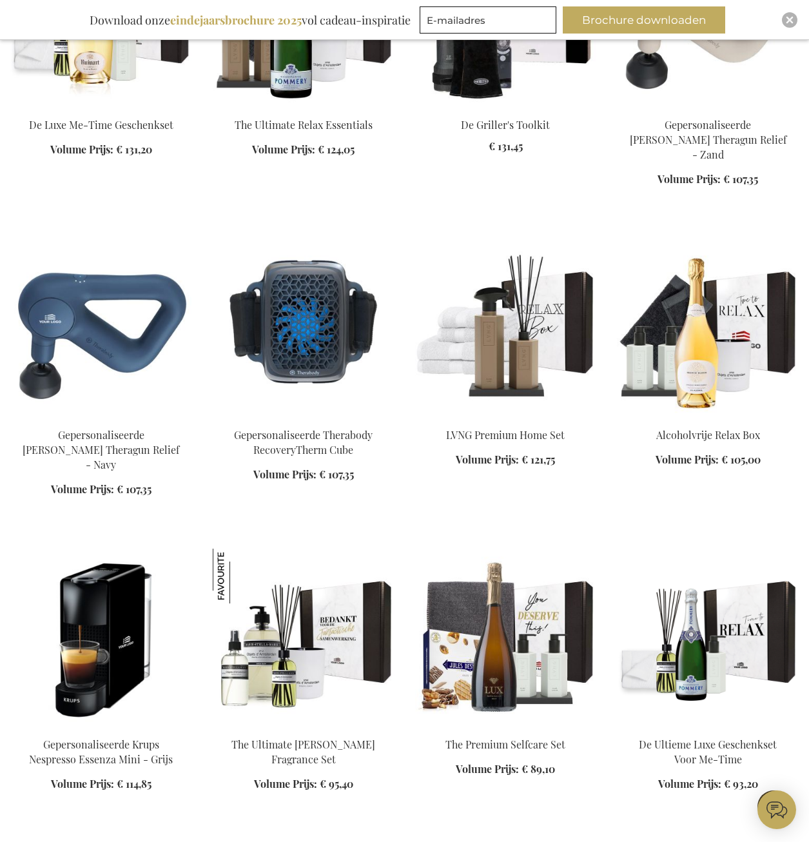
scroll to position [967, 0]
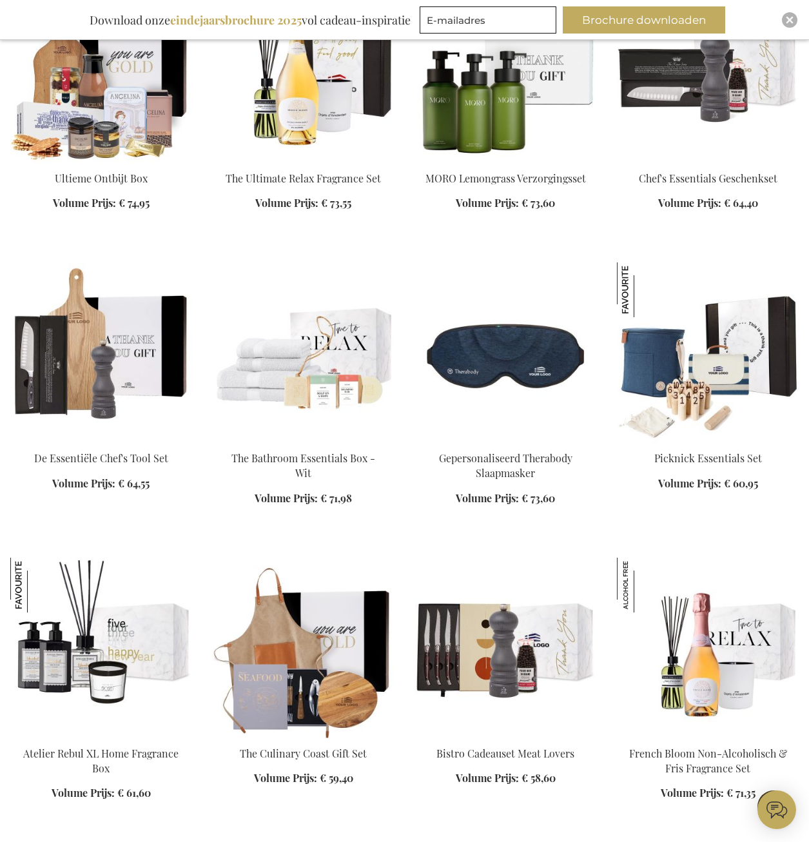
scroll to position [1806, 0]
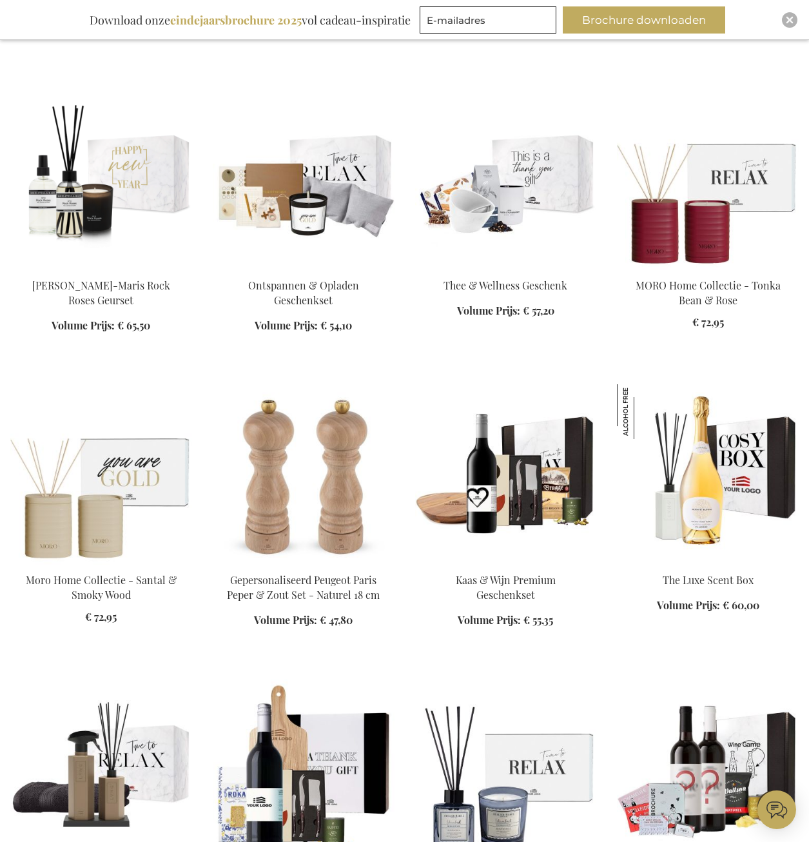
scroll to position [3031, 0]
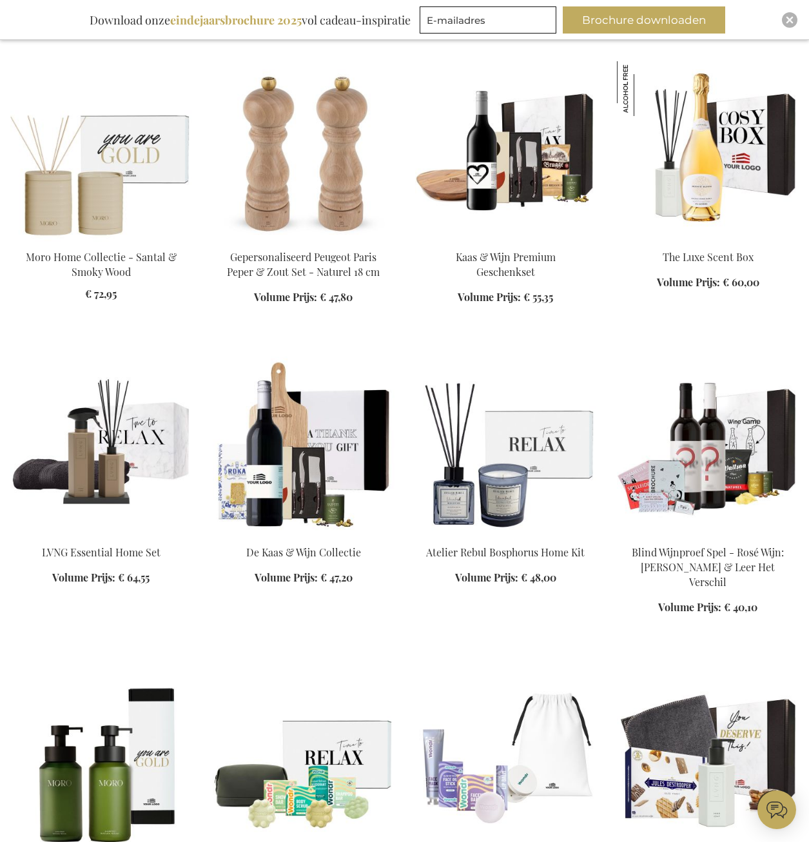
scroll to position [3289, 0]
